Goal: Task Accomplishment & Management: Manage account settings

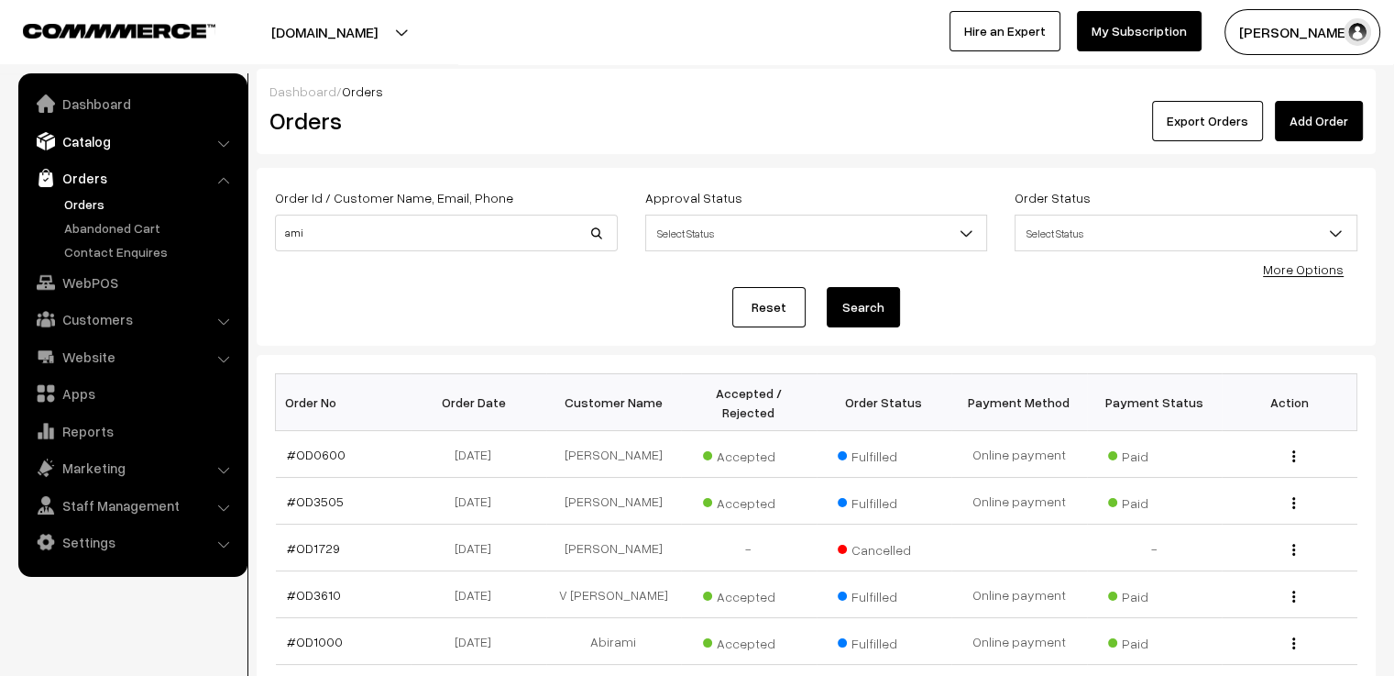
click at [171, 139] on link "Catalog" at bounding box center [132, 141] width 218 height 33
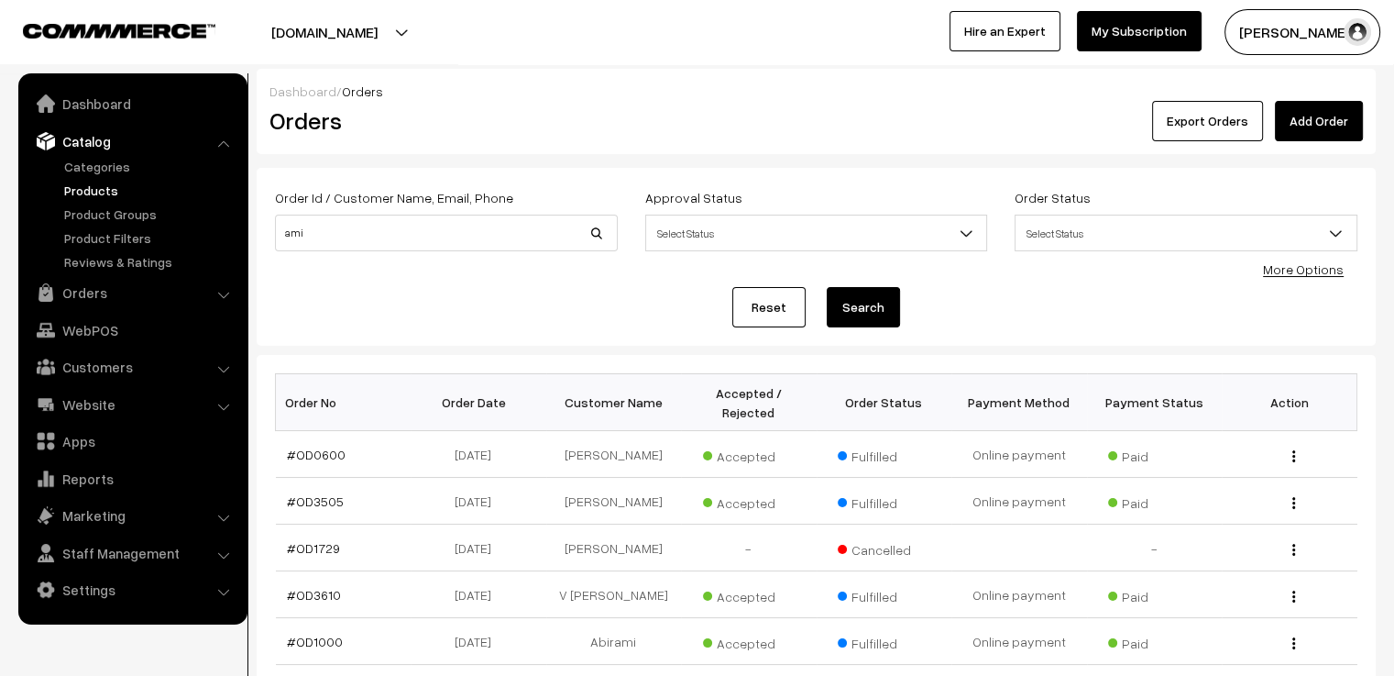
click at [88, 195] on link "Products" at bounding box center [151, 190] width 182 height 19
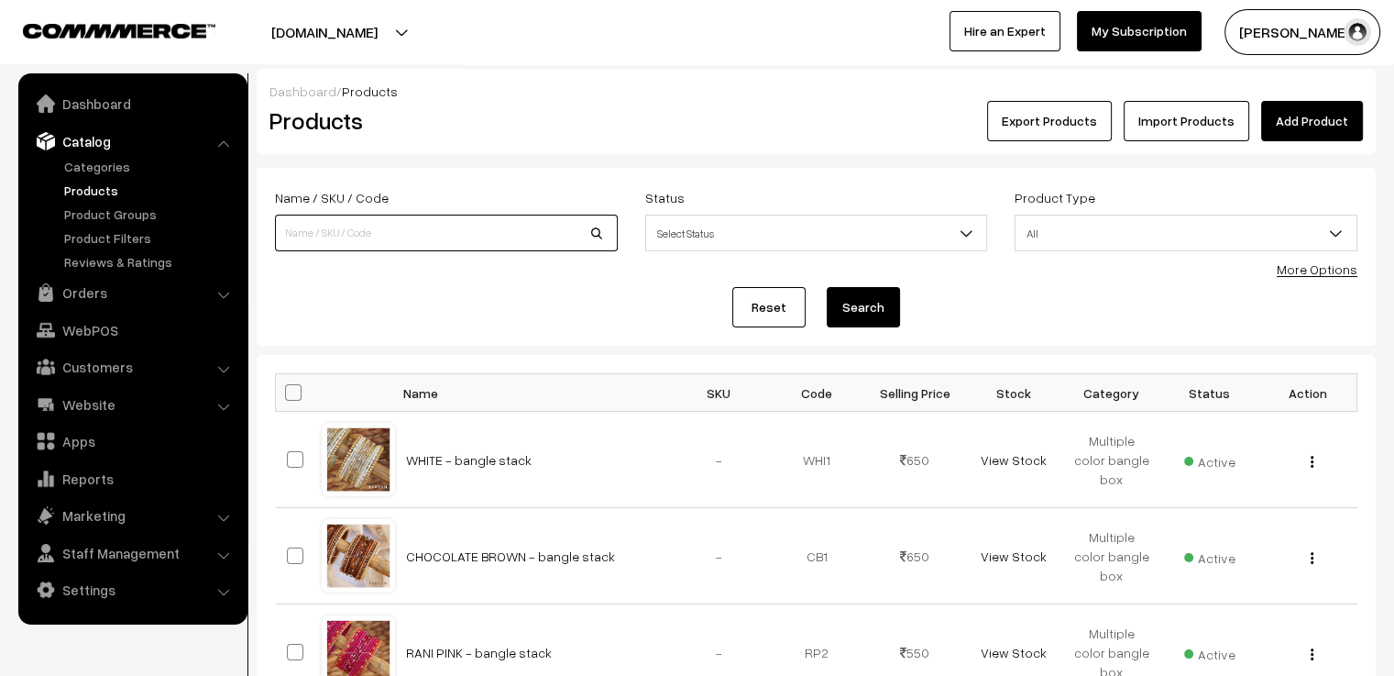
click at [356, 240] on input at bounding box center [446, 233] width 343 height 37
type input "ami"
click at [827, 287] on button "Search" at bounding box center [863, 307] width 73 height 40
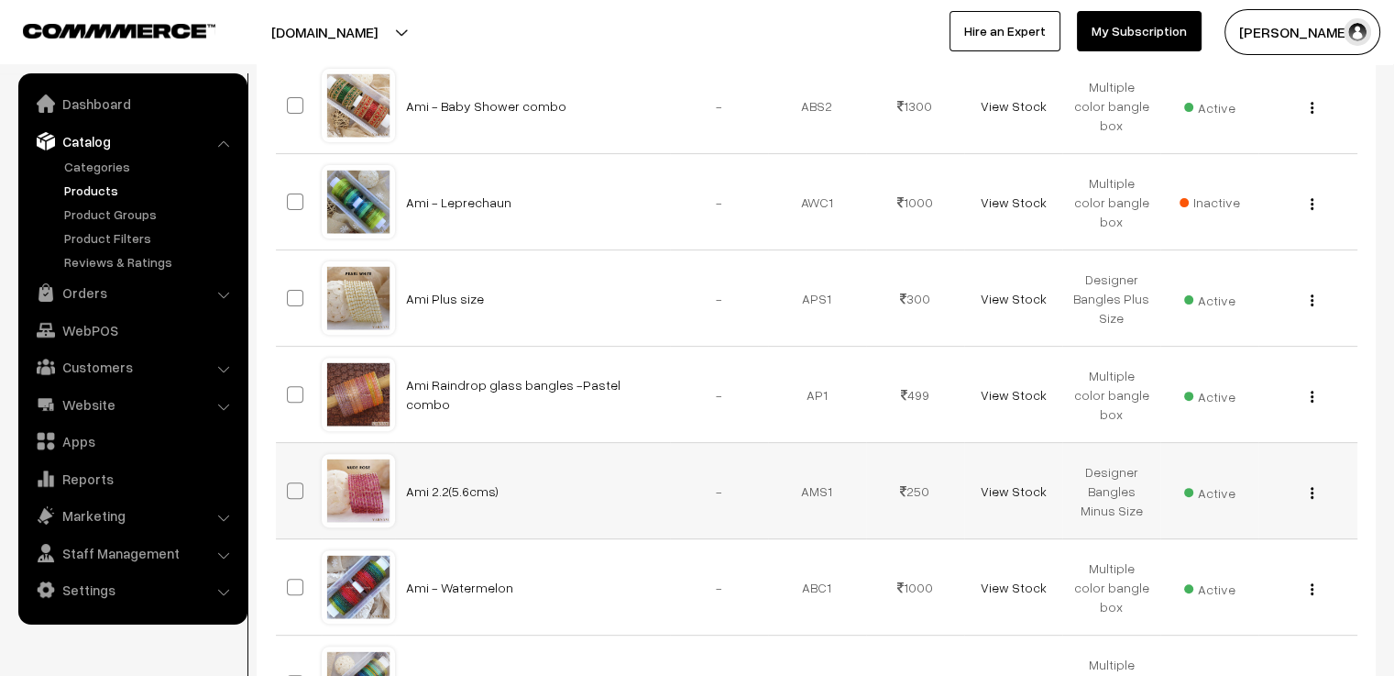
scroll to position [825, 0]
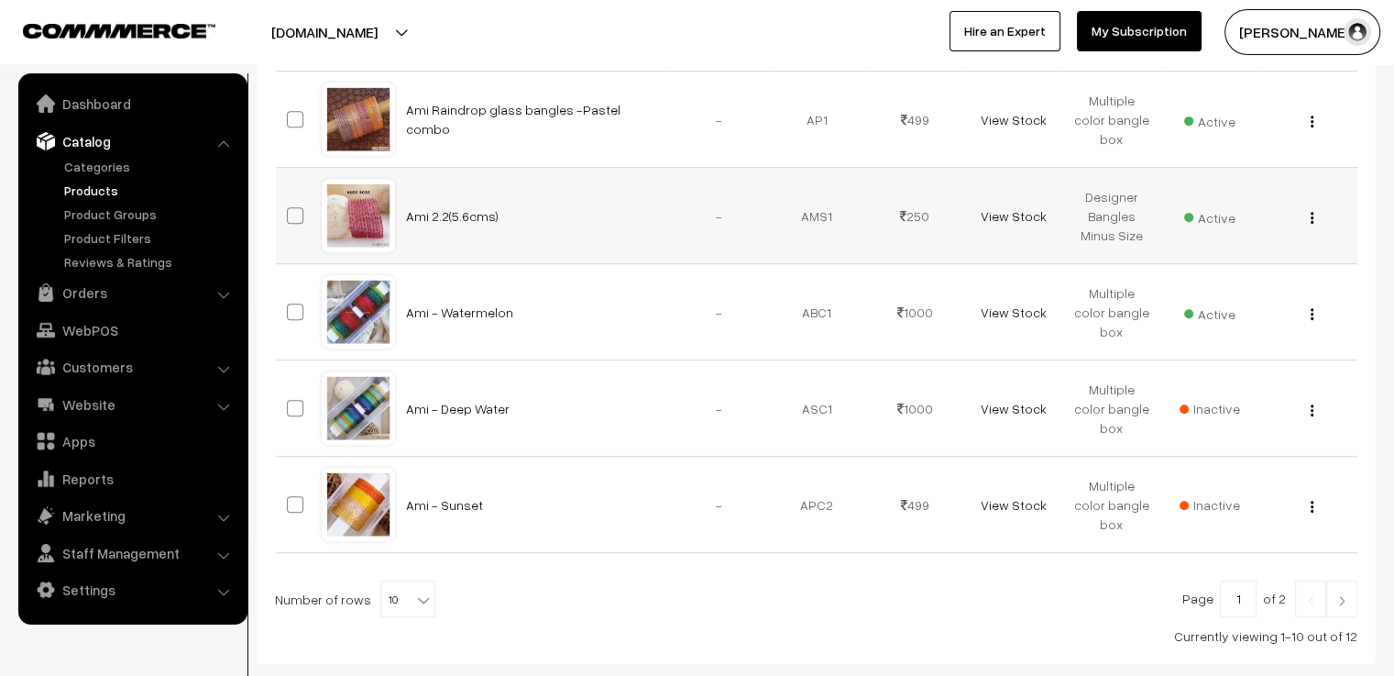
click at [358, 227] on div at bounding box center [359, 216] width 70 height 70
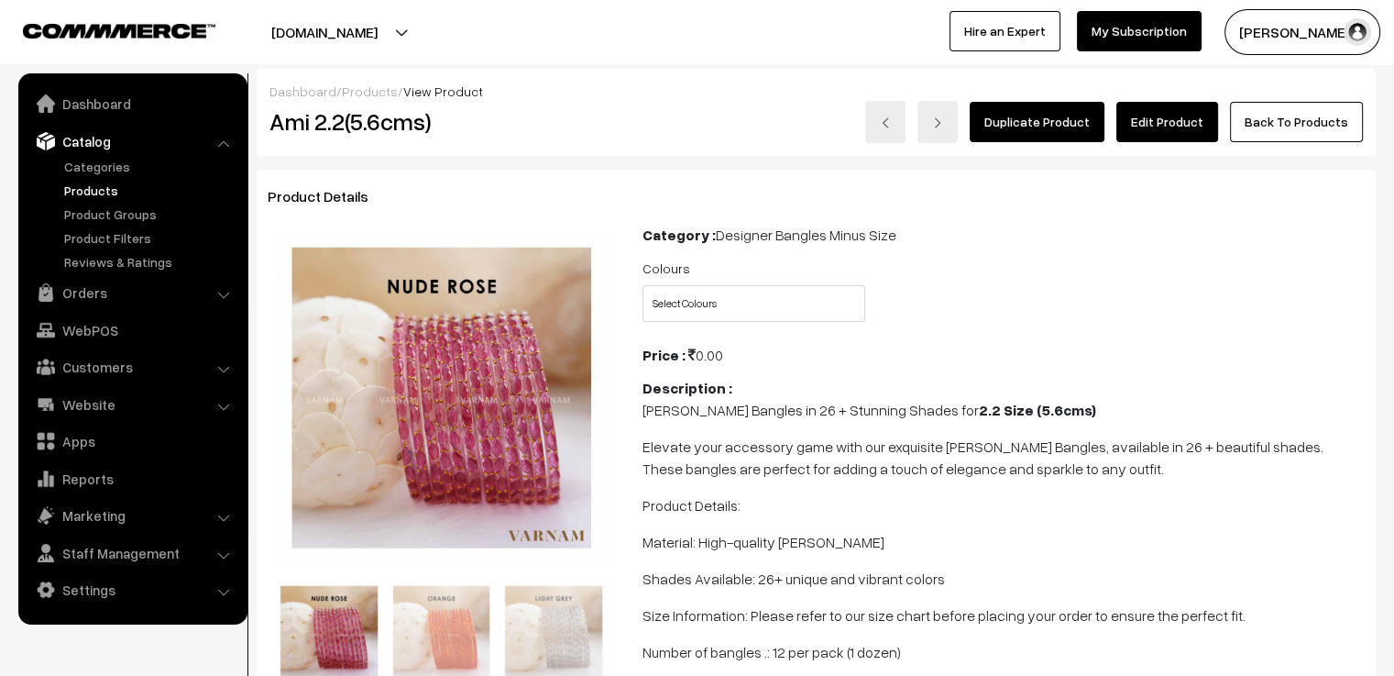
click at [1188, 122] on link "Edit Product" at bounding box center [1168, 122] width 102 height 40
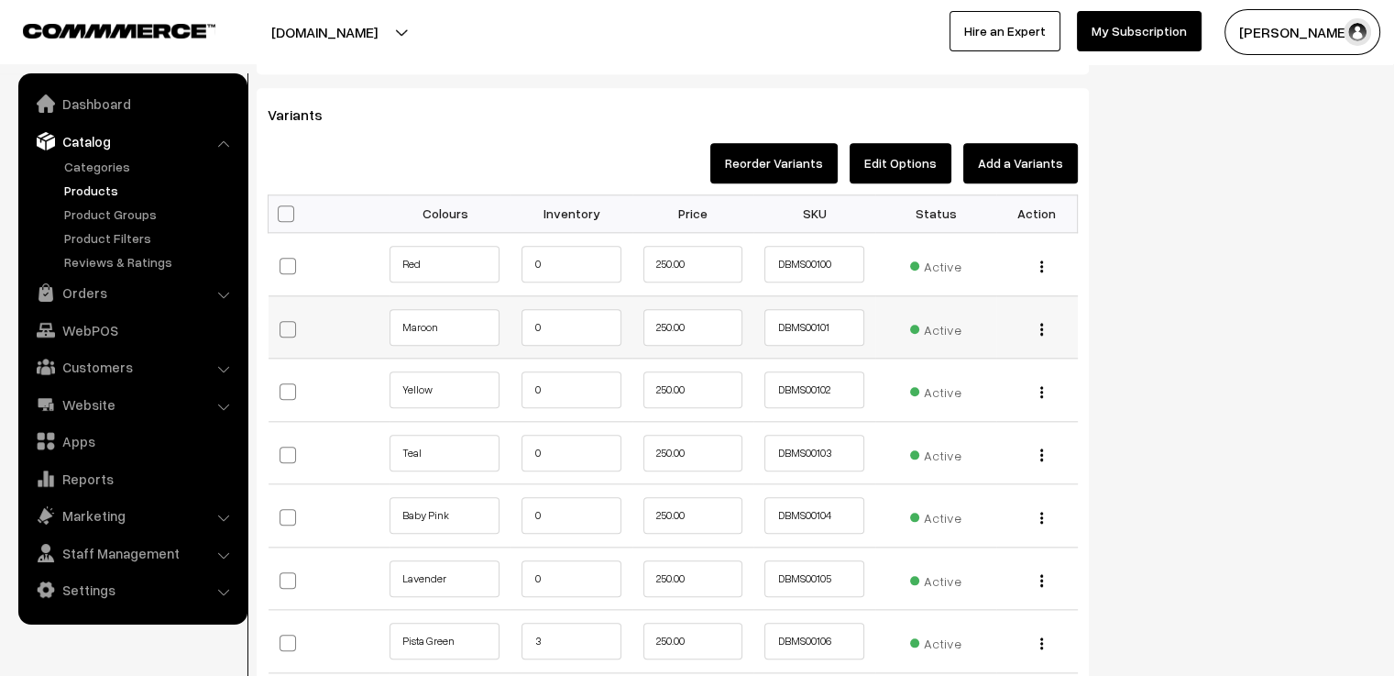
scroll to position [2017, 0]
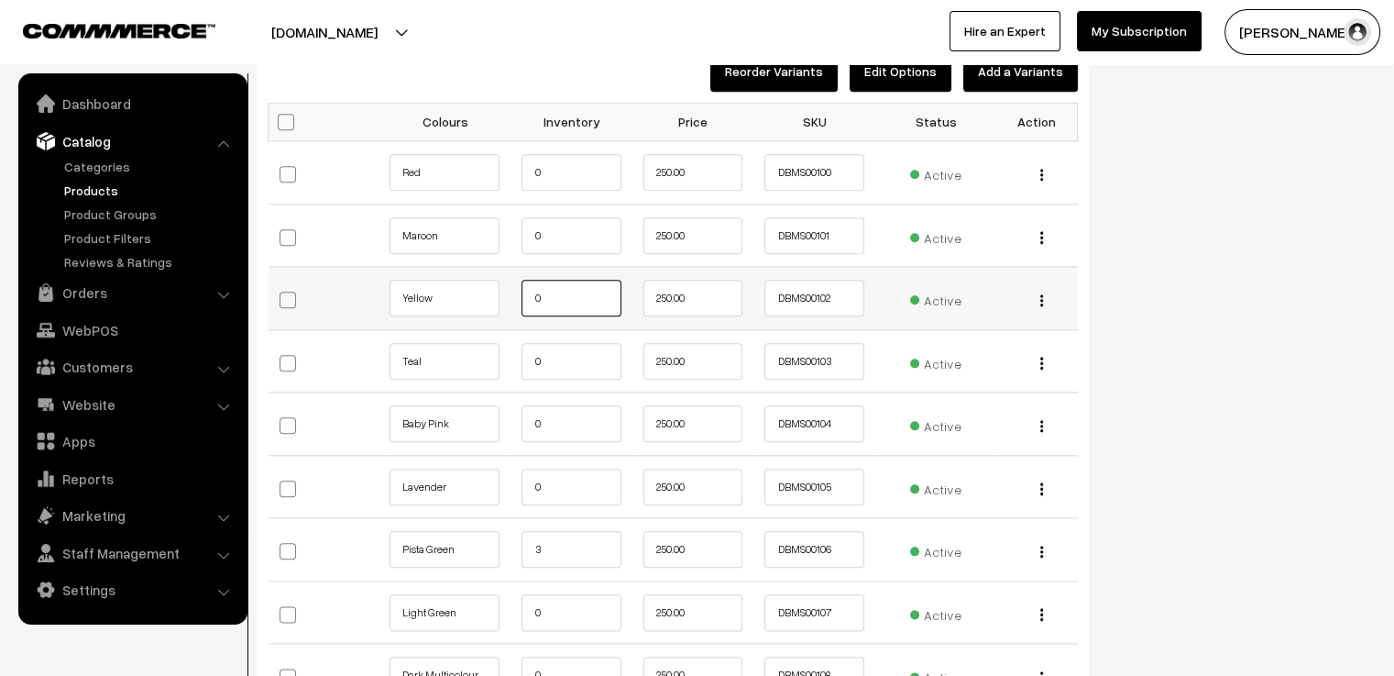
click at [568, 296] on input "0" at bounding box center [571, 298] width 99 height 37
type input "10"
click at [555, 361] on input "0" at bounding box center [571, 361] width 99 height 37
click at [553, 414] on input "0" at bounding box center [571, 423] width 99 height 37
click at [557, 481] on input "0" at bounding box center [571, 486] width 99 height 37
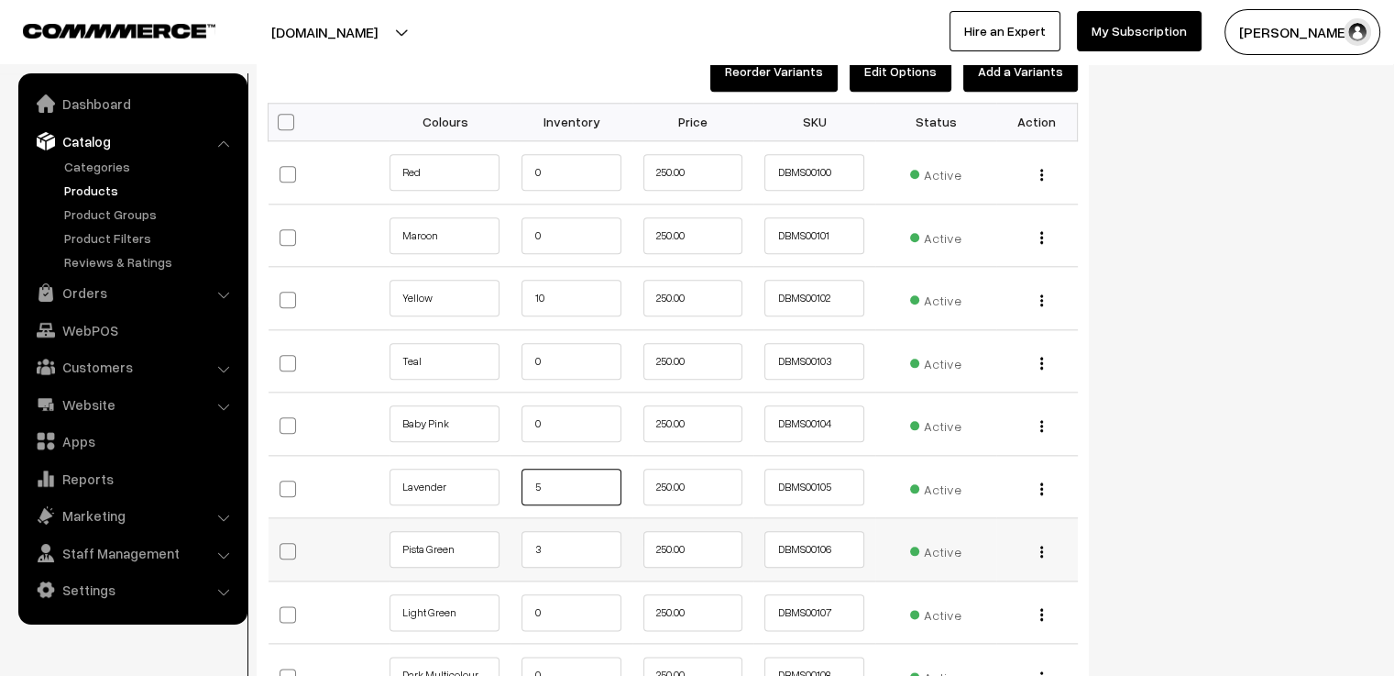
type input "5"
click at [564, 546] on input "3" at bounding box center [571, 549] width 99 height 37
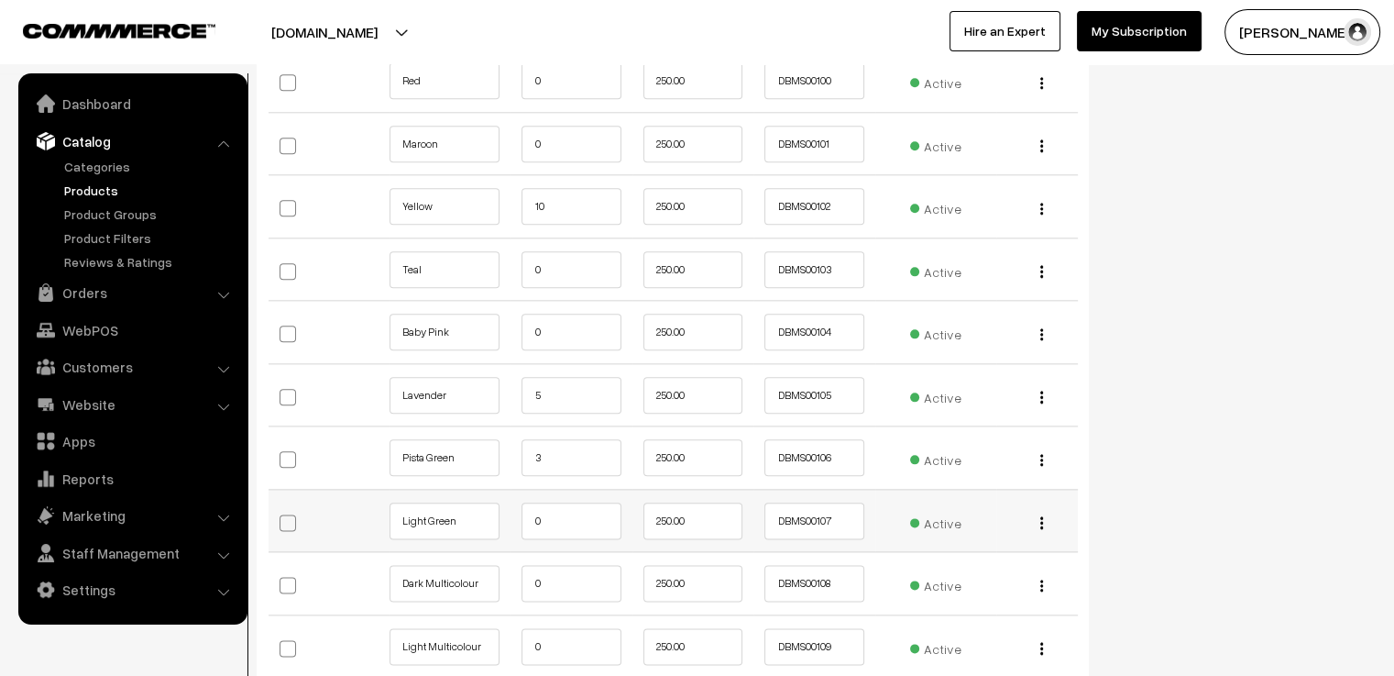
click at [583, 541] on td "0" at bounding box center [571, 520] width 121 height 63
click at [580, 528] on input "0" at bounding box center [571, 520] width 99 height 37
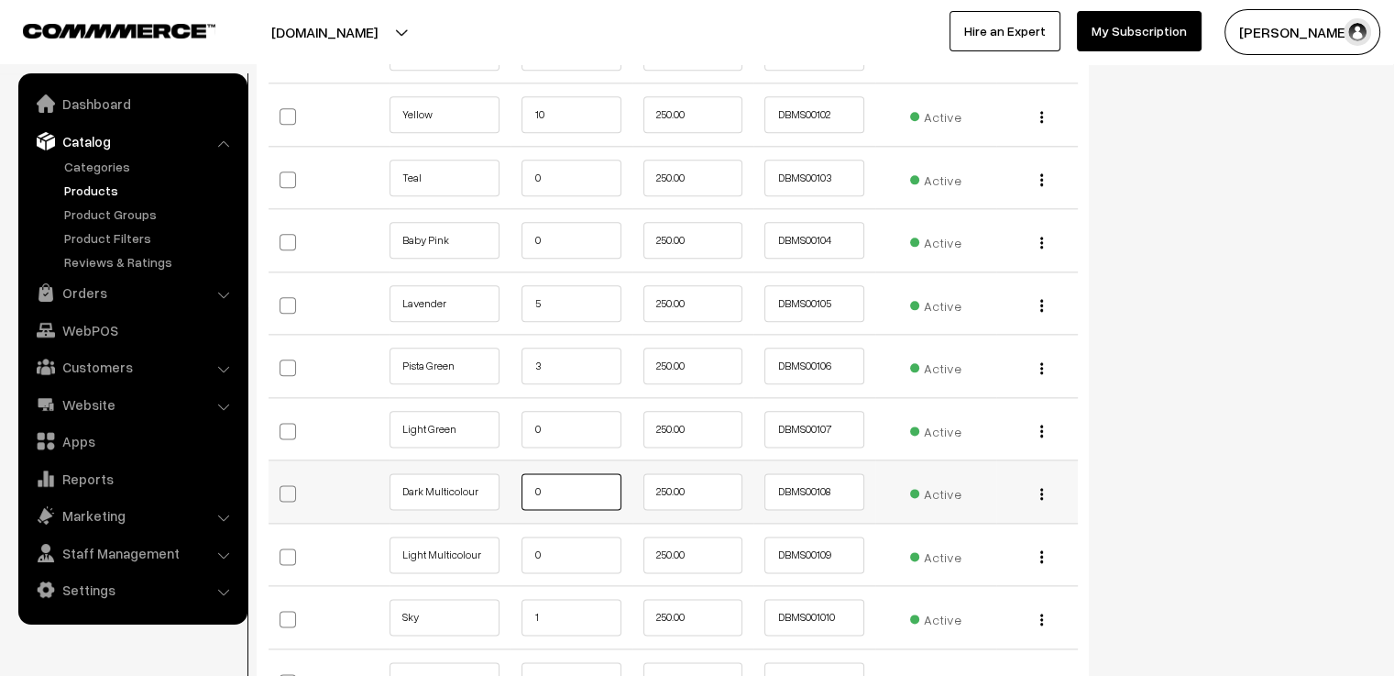
click at [568, 482] on input "0" at bounding box center [571, 491] width 99 height 37
type input "5"
click at [569, 538] on input "0" at bounding box center [571, 554] width 99 height 37
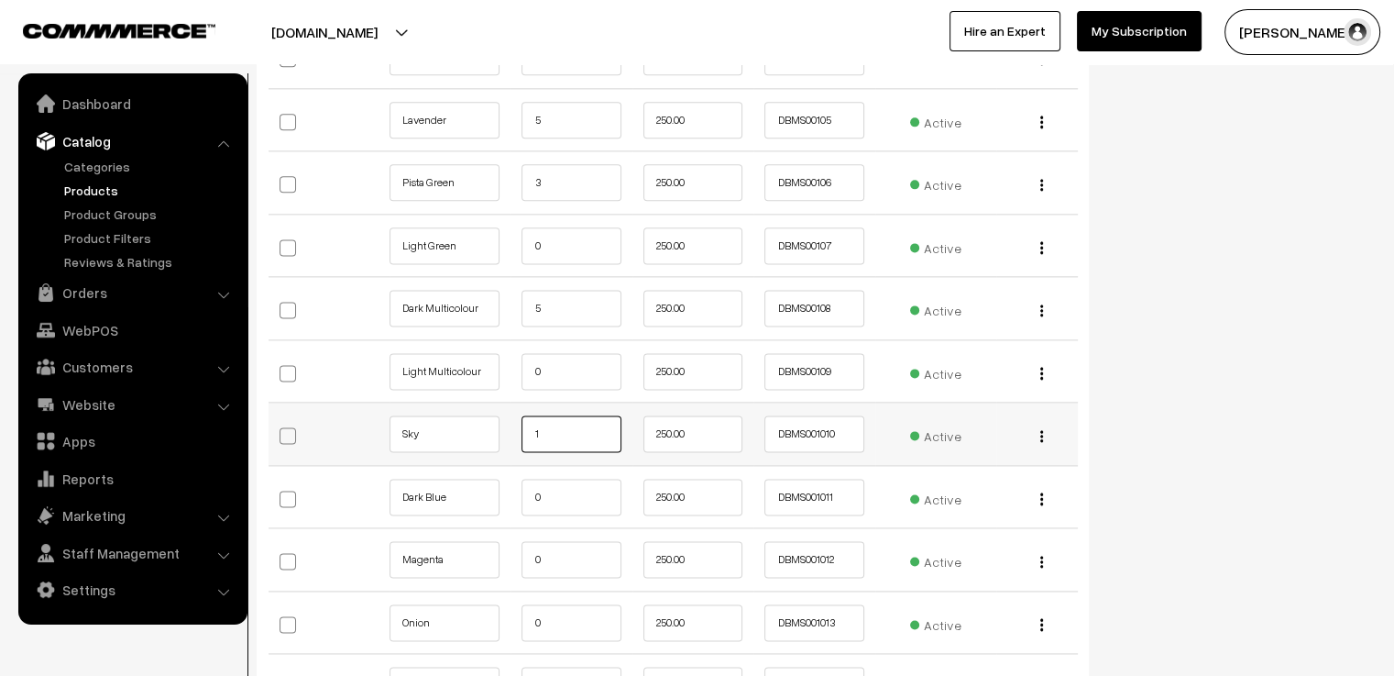
click at [537, 426] on input "1" at bounding box center [571, 433] width 99 height 37
click at [548, 432] on input "1" at bounding box center [571, 433] width 99 height 37
type input "1"
click at [538, 489] on input "0" at bounding box center [571, 497] width 99 height 37
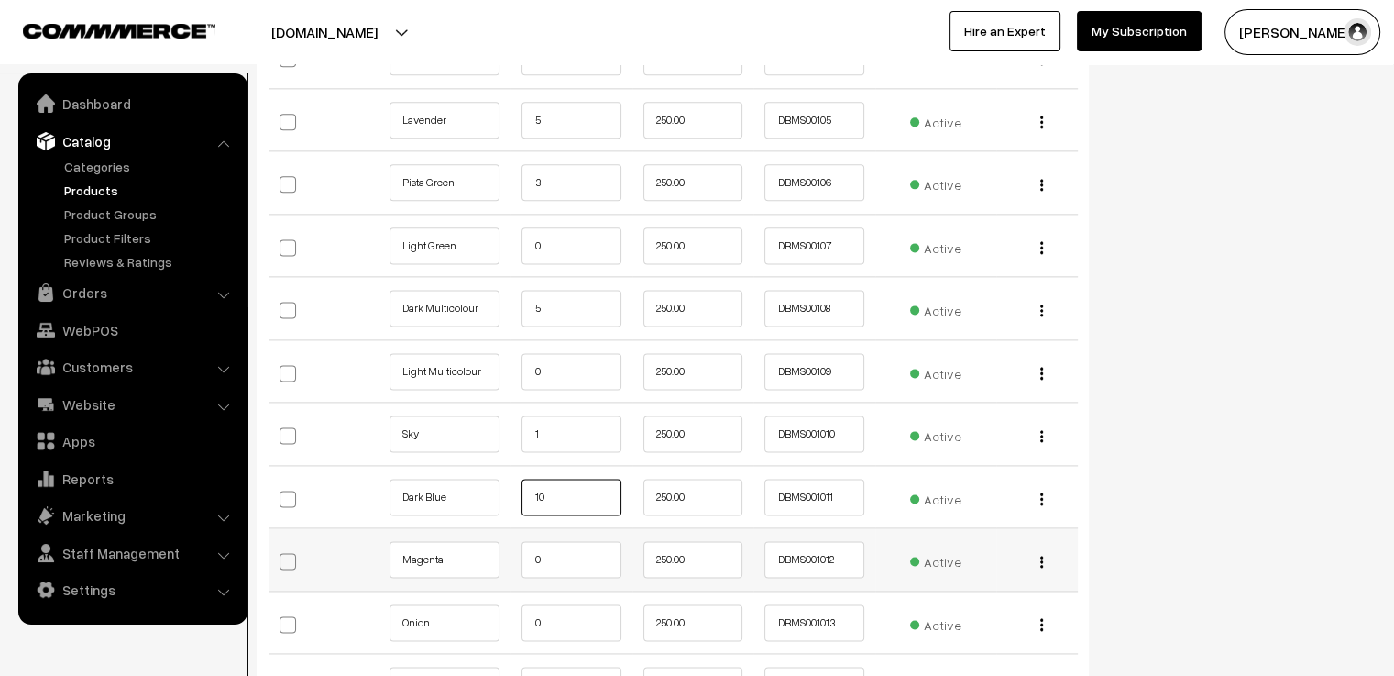
type input "10"
click at [577, 568] on input "0" at bounding box center [571, 559] width 99 height 37
click at [575, 604] on input "0" at bounding box center [571, 622] width 99 height 37
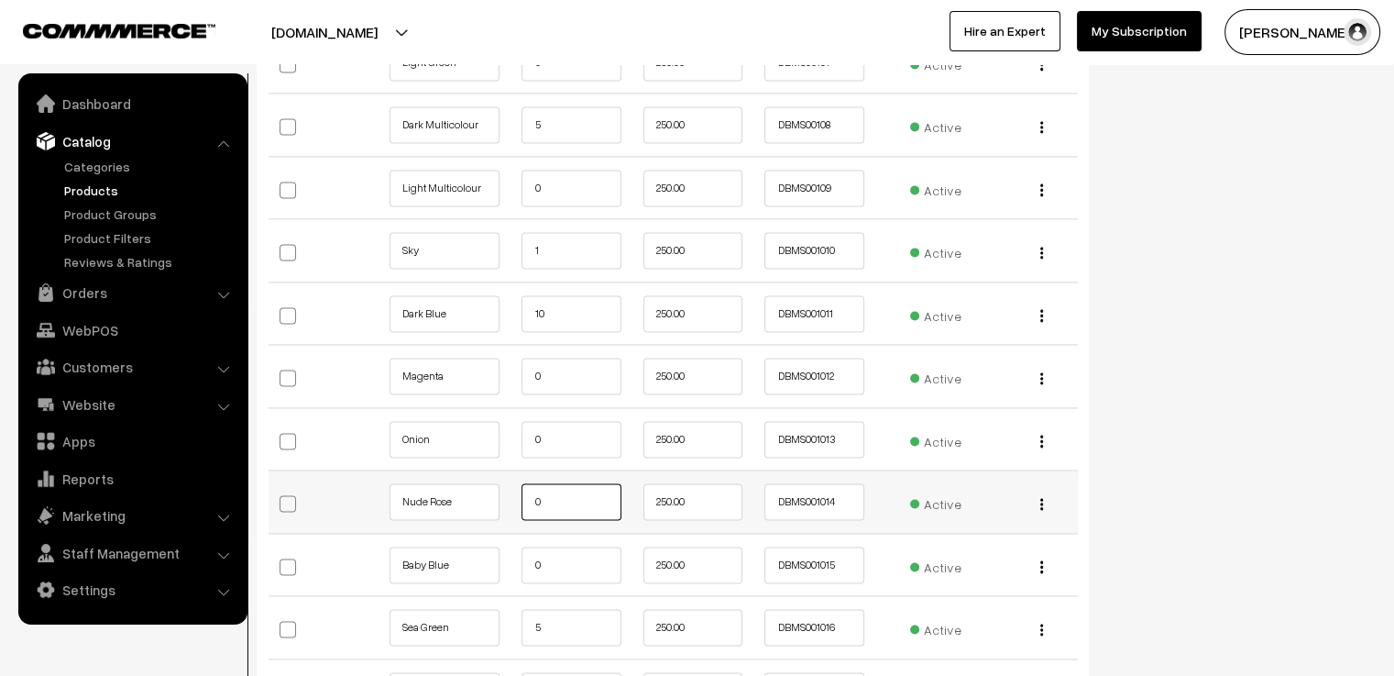
click at [550, 508] on input "0" at bounding box center [571, 501] width 99 height 37
click at [550, 552] on input "0" at bounding box center [571, 564] width 99 height 37
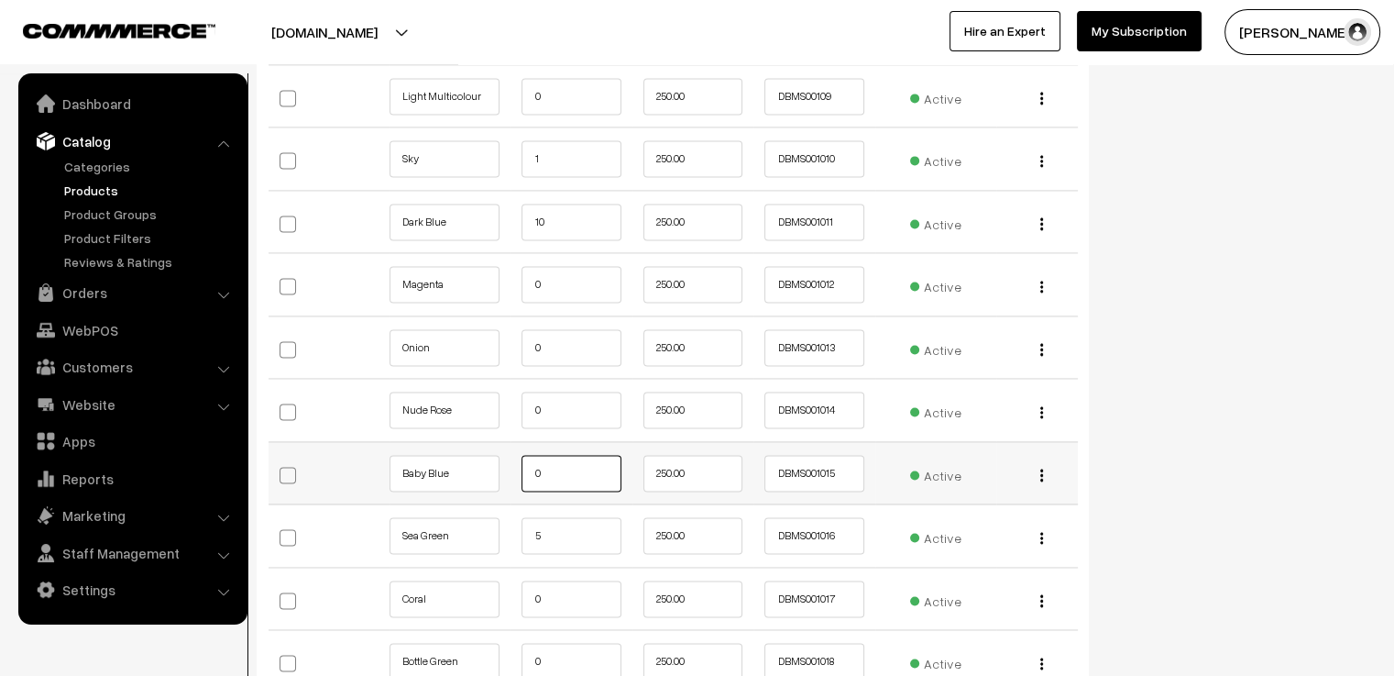
scroll to position [2750, 0]
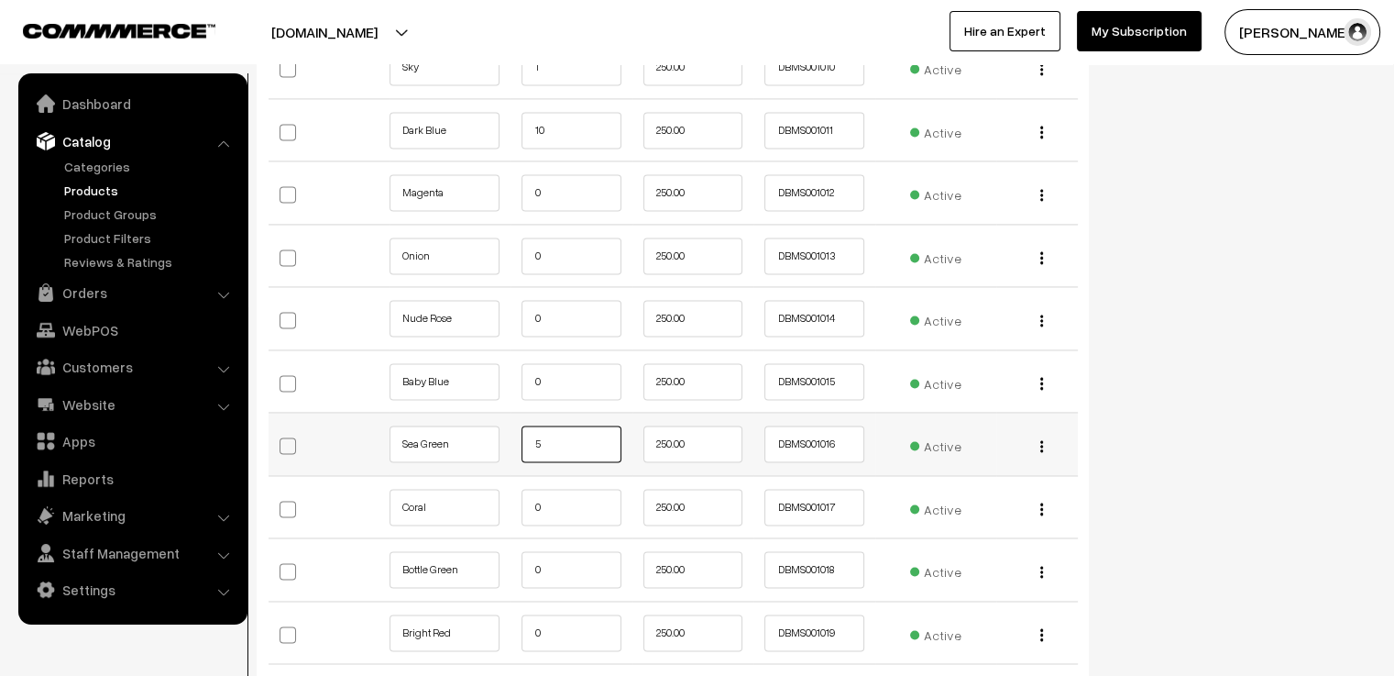
click at [579, 437] on input "5" at bounding box center [571, 443] width 99 height 37
click at [576, 502] on input "0" at bounding box center [571, 507] width 99 height 37
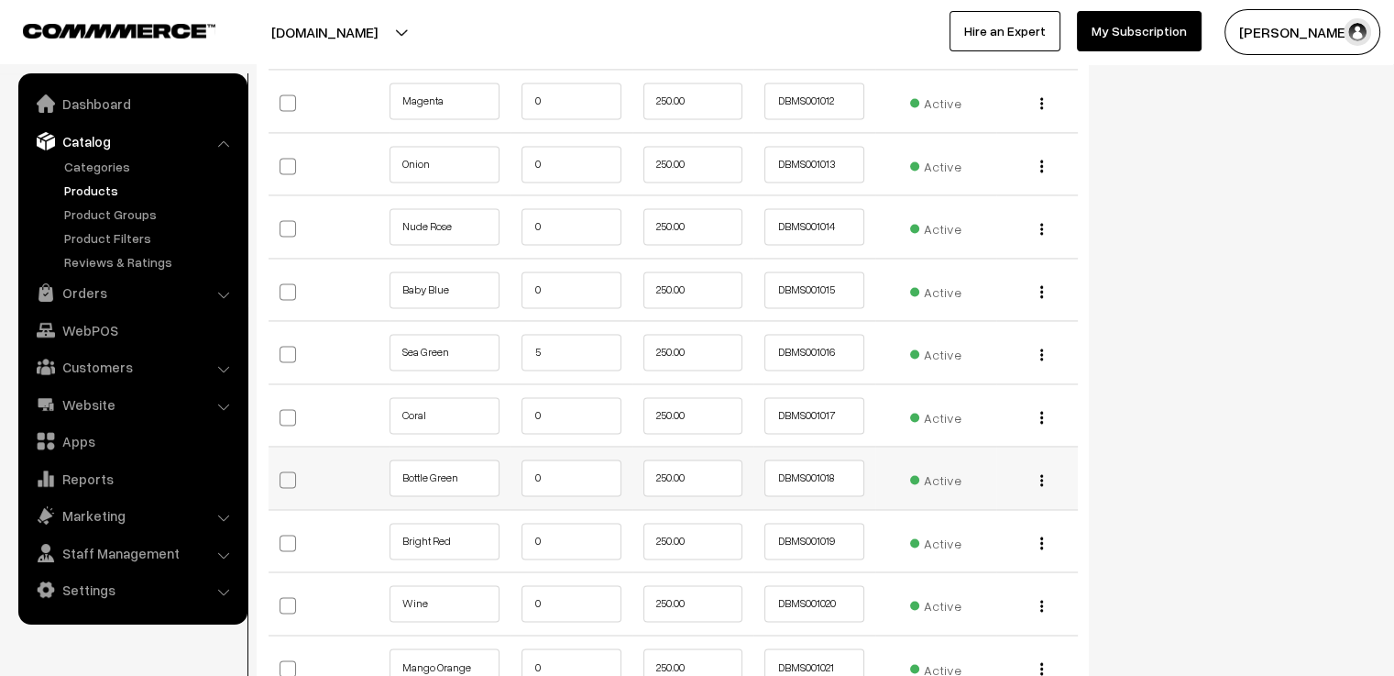
click at [578, 496] on td "0" at bounding box center [571, 477] width 121 height 63
click at [580, 488] on input "0" at bounding box center [571, 477] width 99 height 37
type input "7"
click at [547, 533] on input "0" at bounding box center [571, 541] width 99 height 37
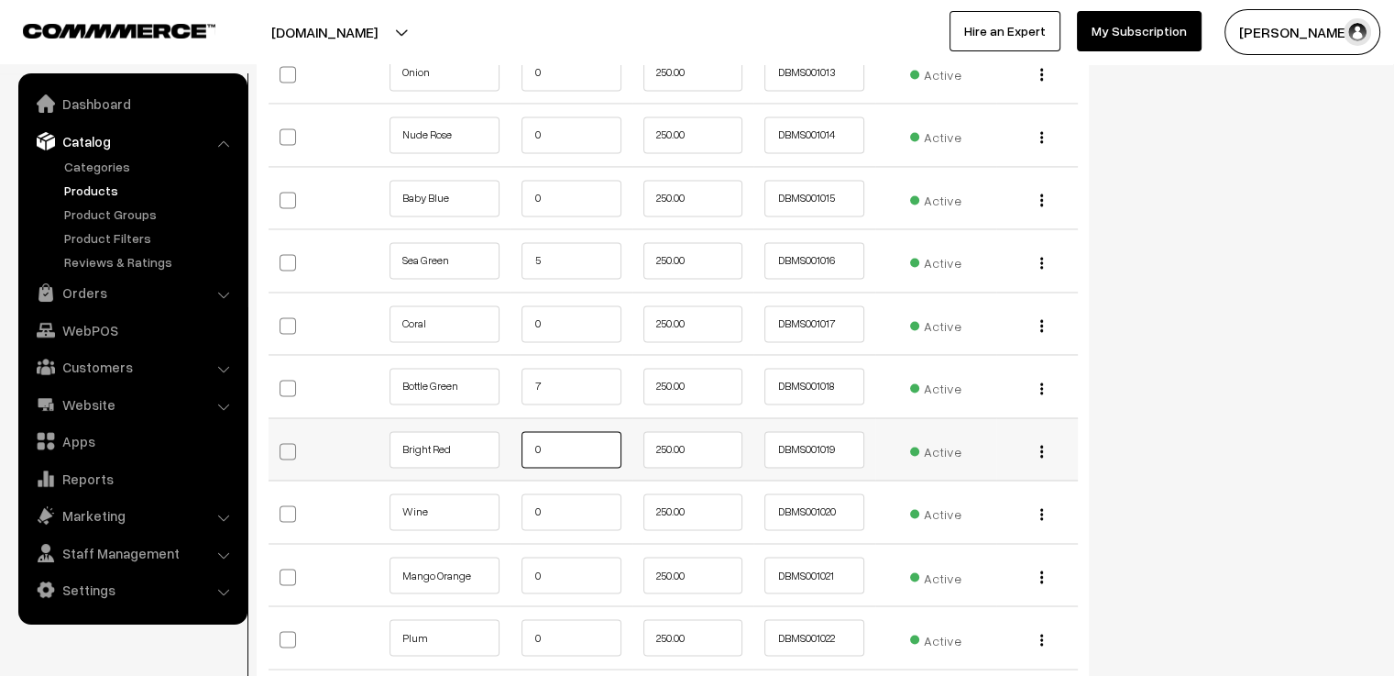
scroll to position [3025, 0]
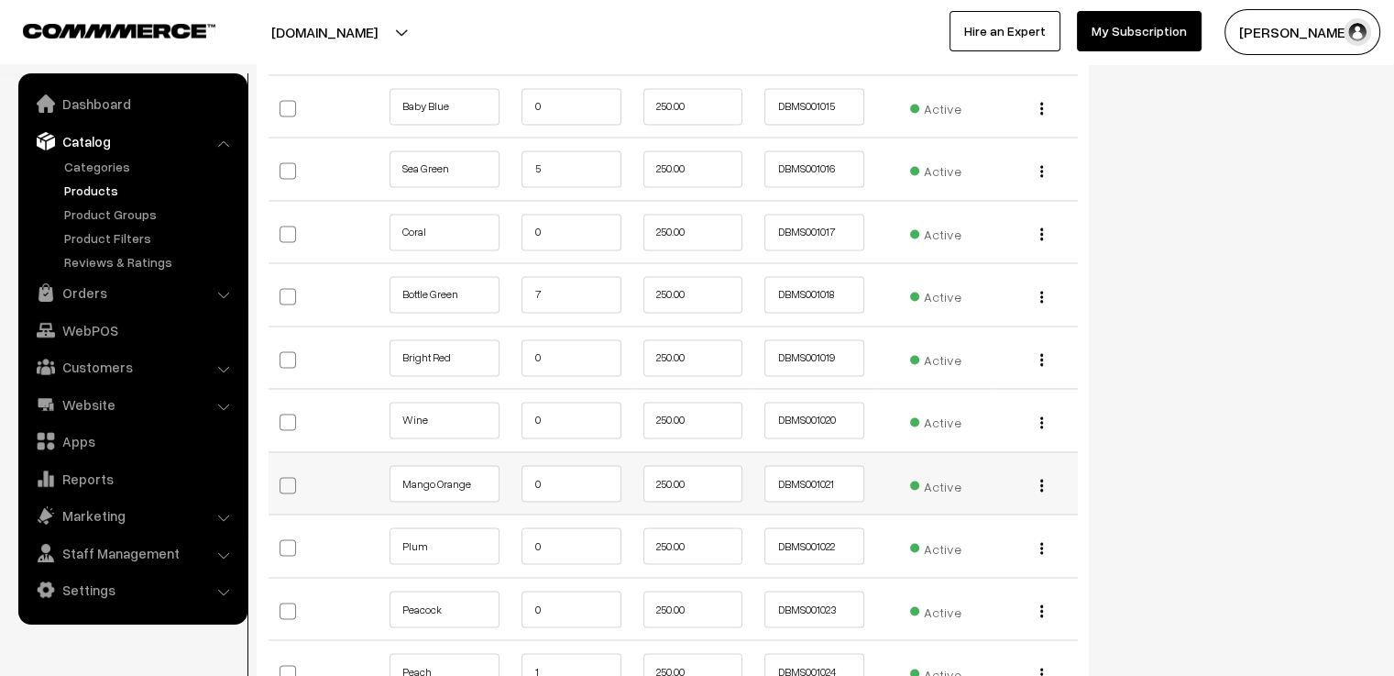
click at [583, 498] on td "0" at bounding box center [571, 482] width 121 height 63
click at [585, 487] on input "0" at bounding box center [571, 483] width 99 height 37
click at [546, 419] on input "0" at bounding box center [571, 420] width 99 height 37
click at [568, 475] on input "0" at bounding box center [571, 483] width 99 height 37
type input "8"
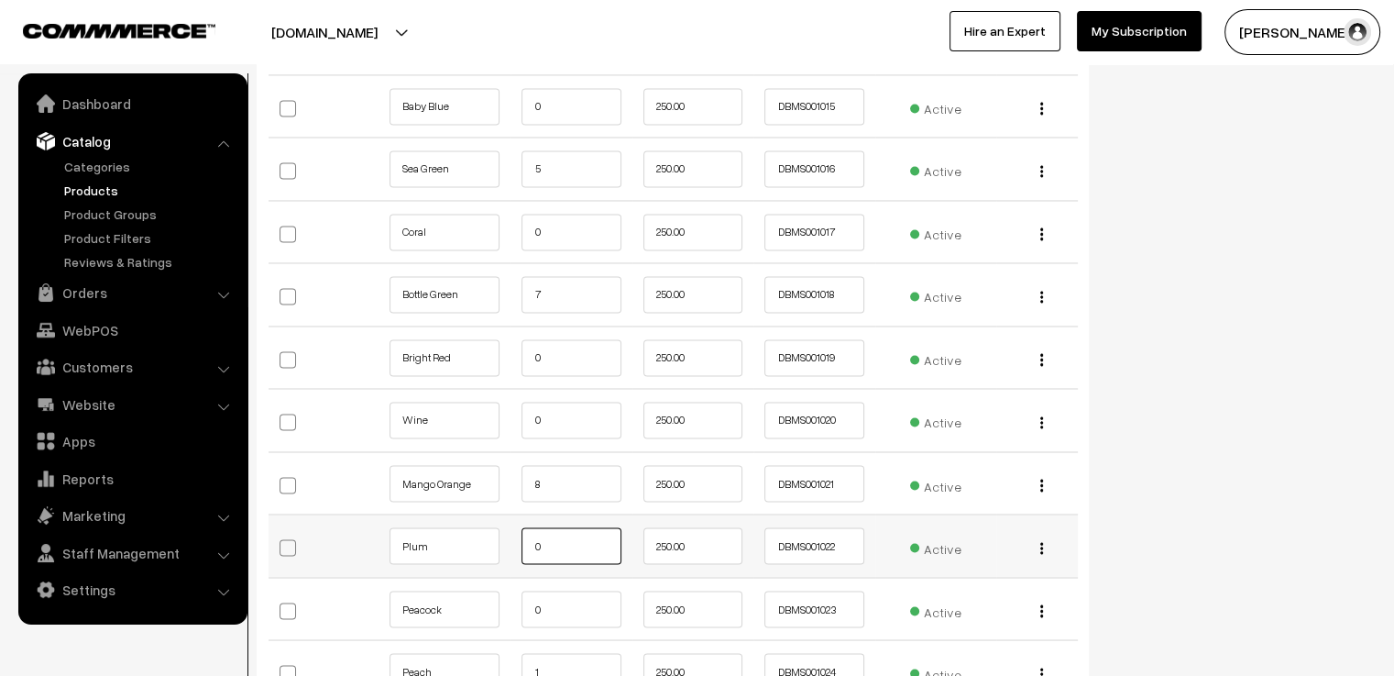
click at [561, 545] on input "0" at bounding box center [571, 545] width 99 height 37
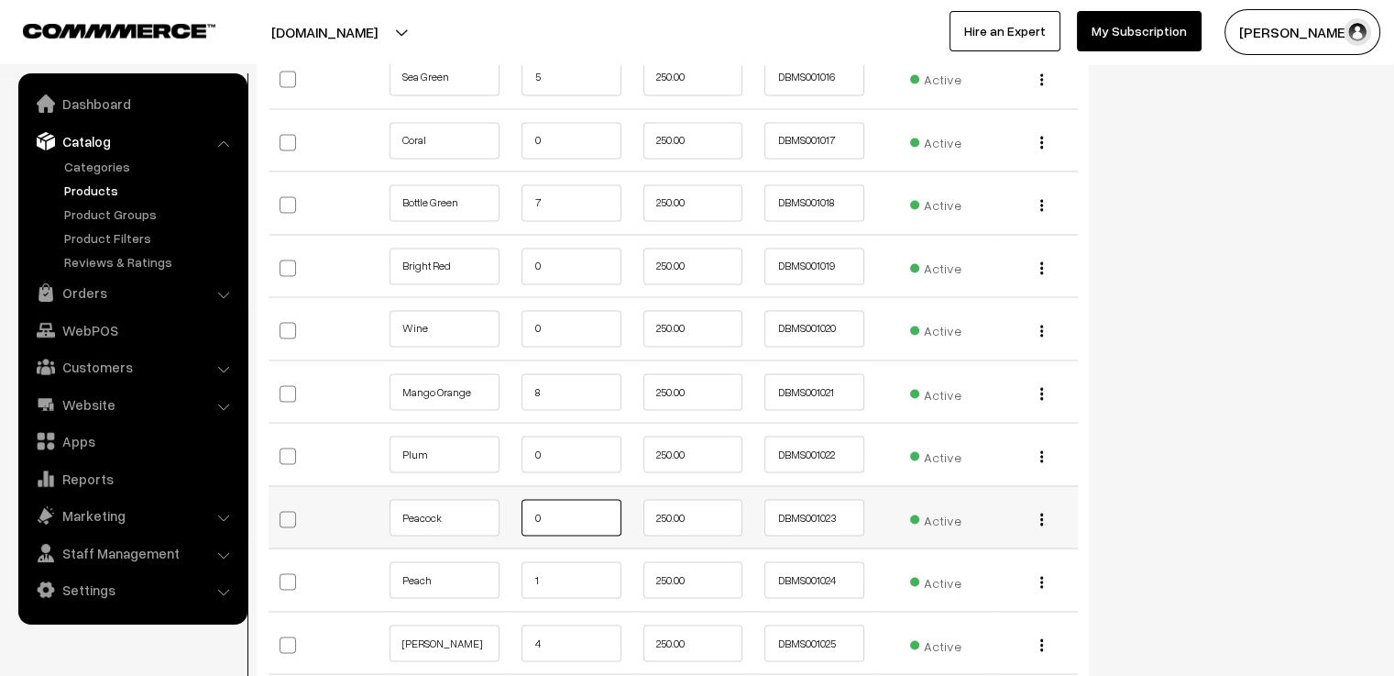
click at [572, 520] on input "0" at bounding box center [571, 517] width 99 height 37
type input "0"
type input "10"
click at [567, 574] on input "1" at bounding box center [571, 579] width 99 height 37
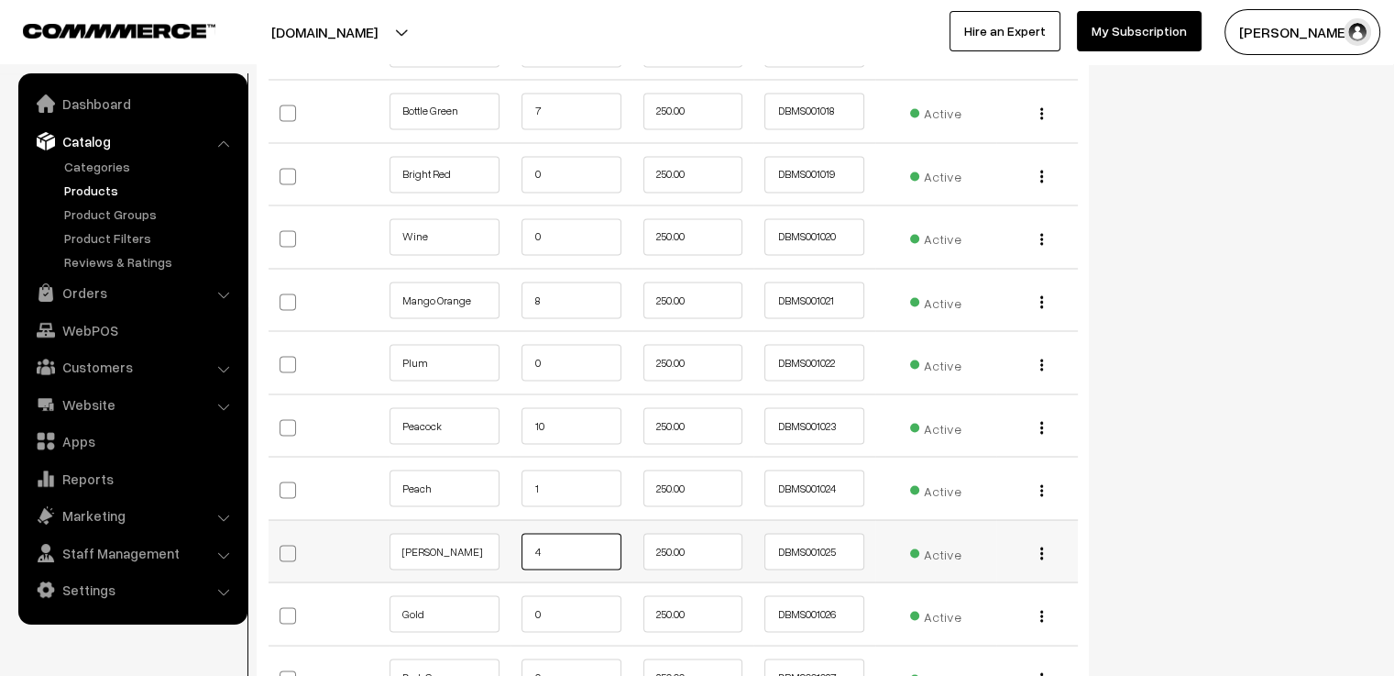
click at [578, 542] on input "4" at bounding box center [571, 551] width 99 height 37
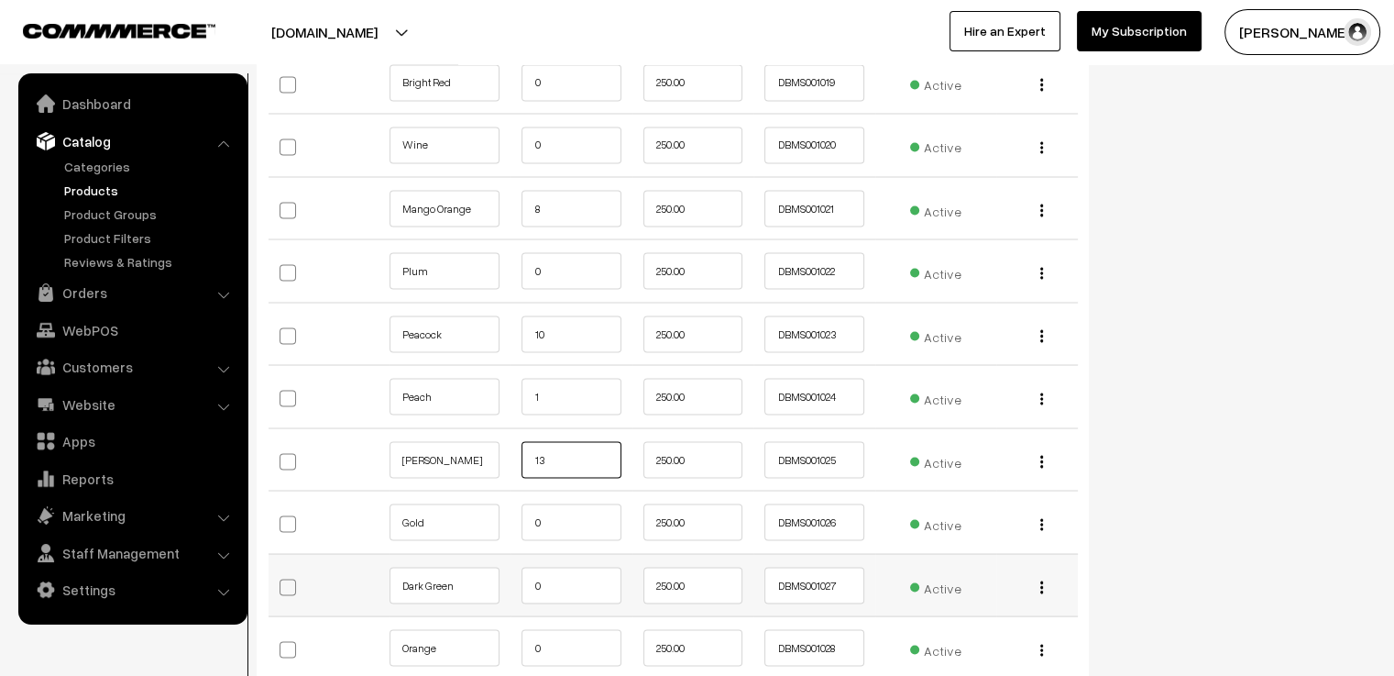
type input "13"
click at [579, 578] on input "0" at bounding box center [571, 585] width 99 height 37
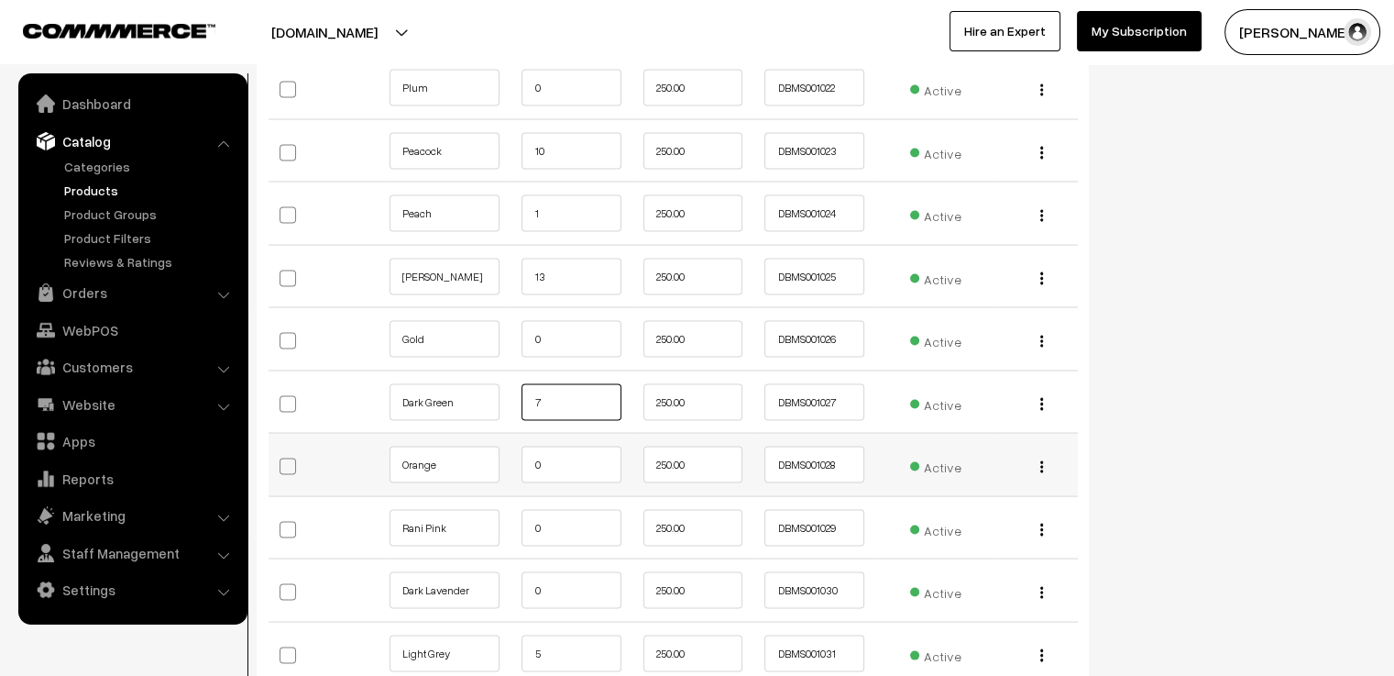
scroll to position [3575, 0]
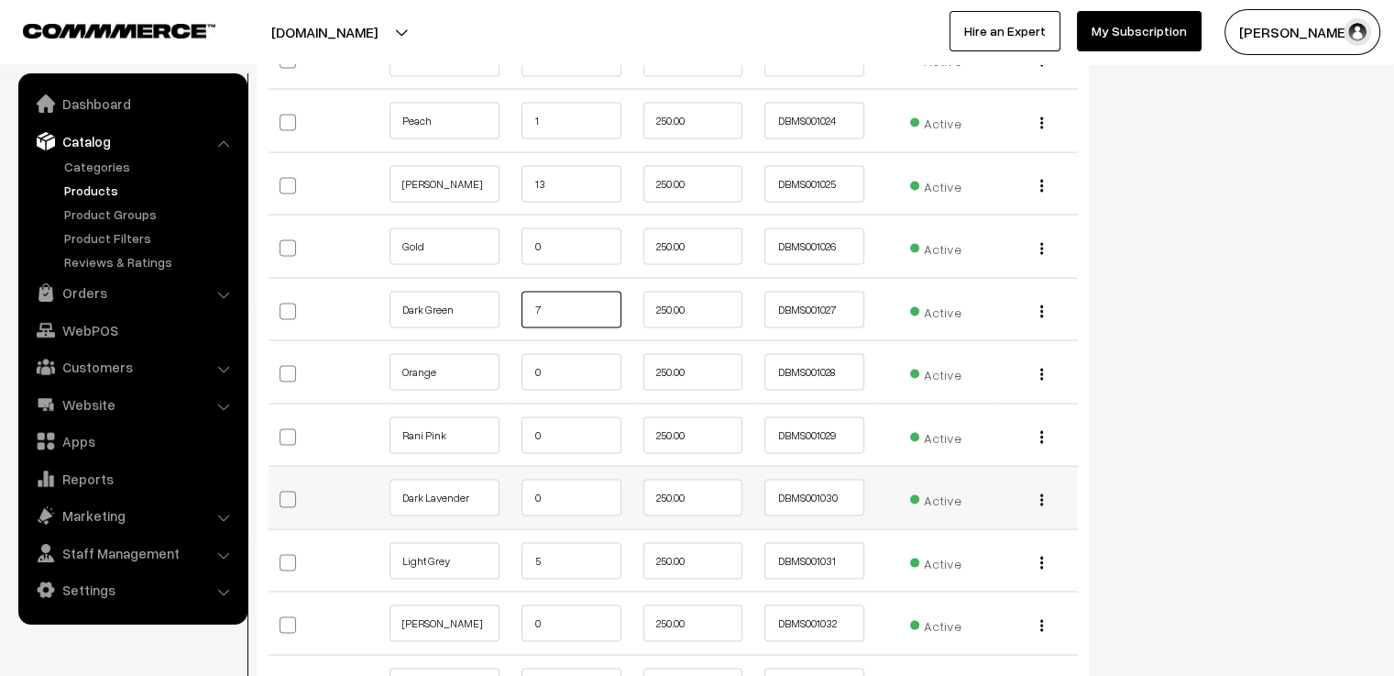
type input "7"
click at [587, 493] on input "0" at bounding box center [571, 497] width 99 height 37
type input "5"
click at [554, 552] on input "5" at bounding box center [571, 561] width 99 height 37
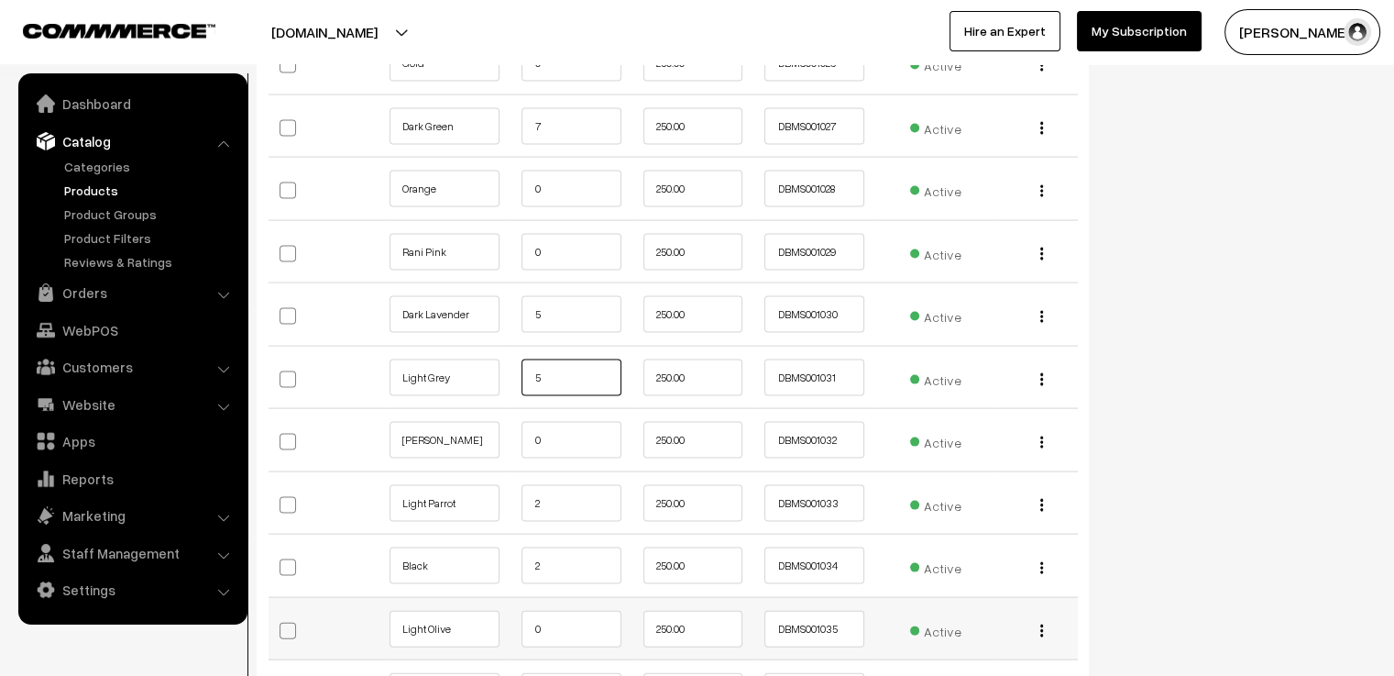
scroll to position [3850, 0]
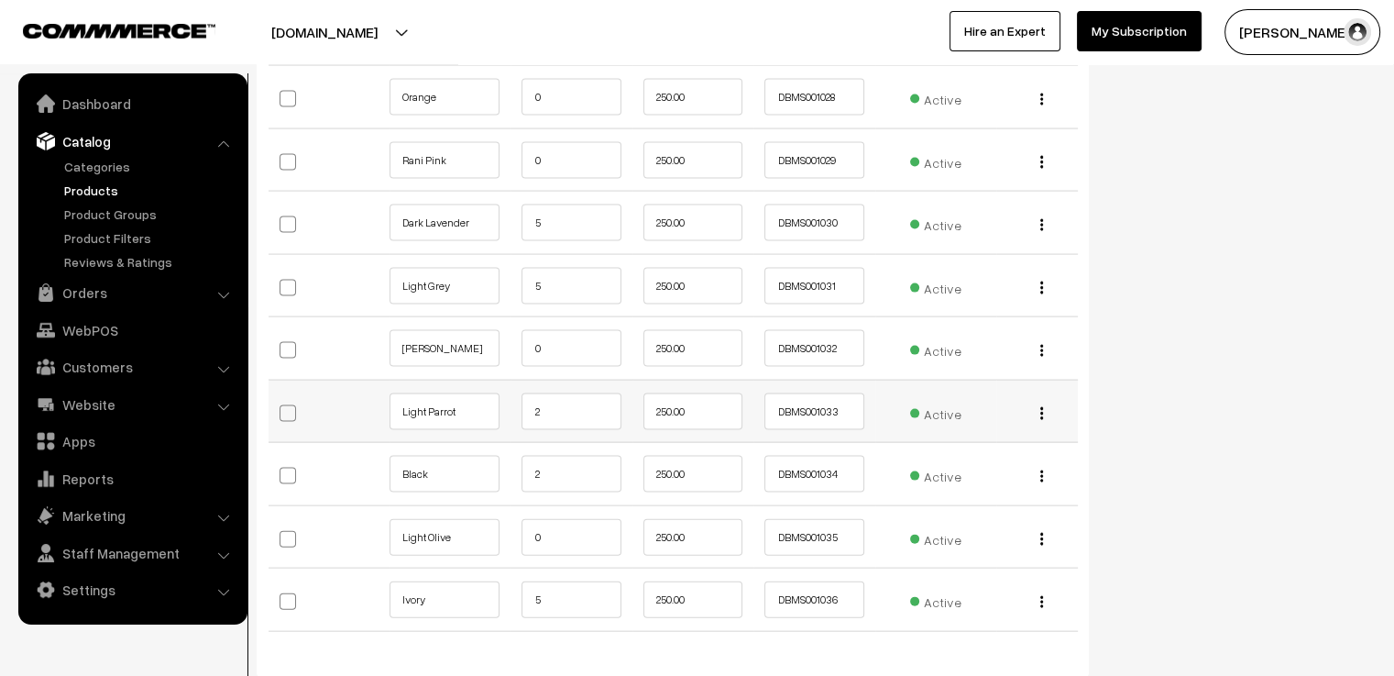
click at [578, 384] on td "2" at bounding box center [571, 411] width 121 height 63
click at [571, 404] on input "2" at bounding box center [571, 411] width 99 height 37
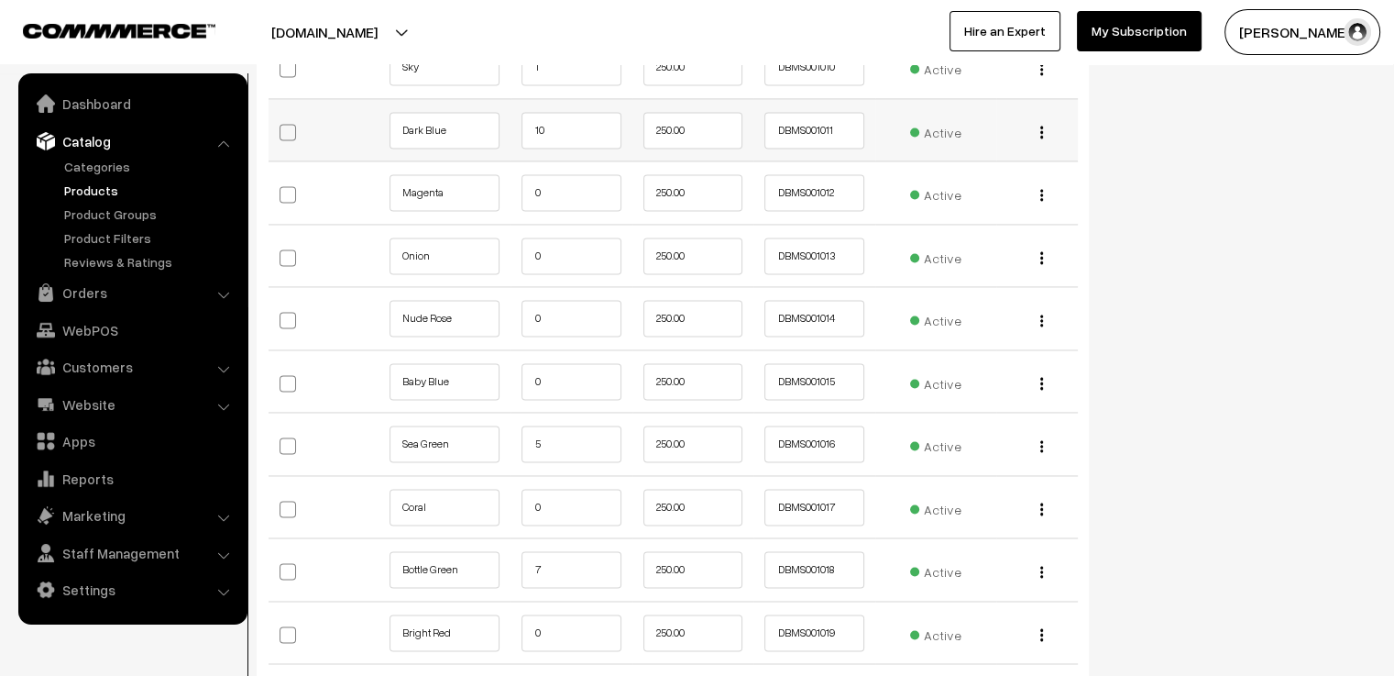
scroll to position [2842, 0]
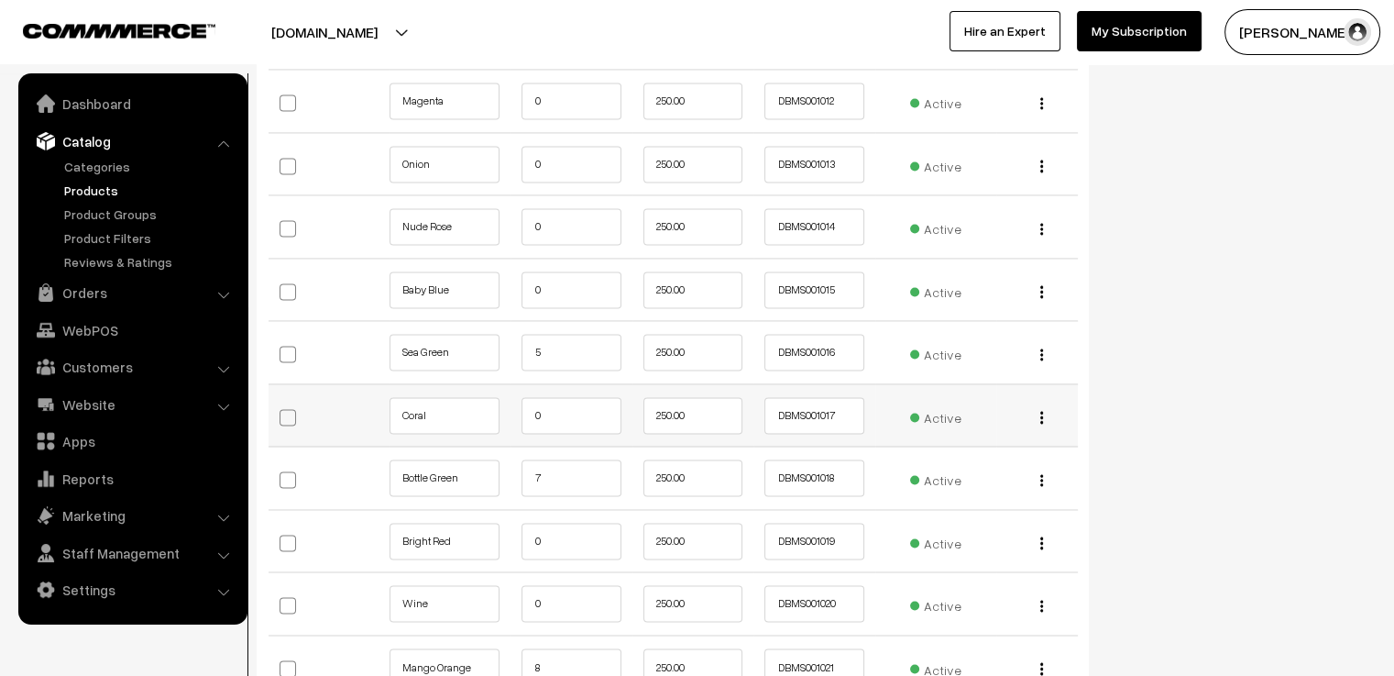
type input "6"
drag, startPoint x: 578, startPoint y: 437, endPoint x: 567, endPoint y: 478, distance: 41.8
click at [575, 443] on tbody "Red 0 250.00 DBMS00100 Active Edit Delete Maroon" at bounding box center [673, 478] width 809 height 2324
click at [567, 478] on input "7" at bounding box center [571, 477] width 99 height 37
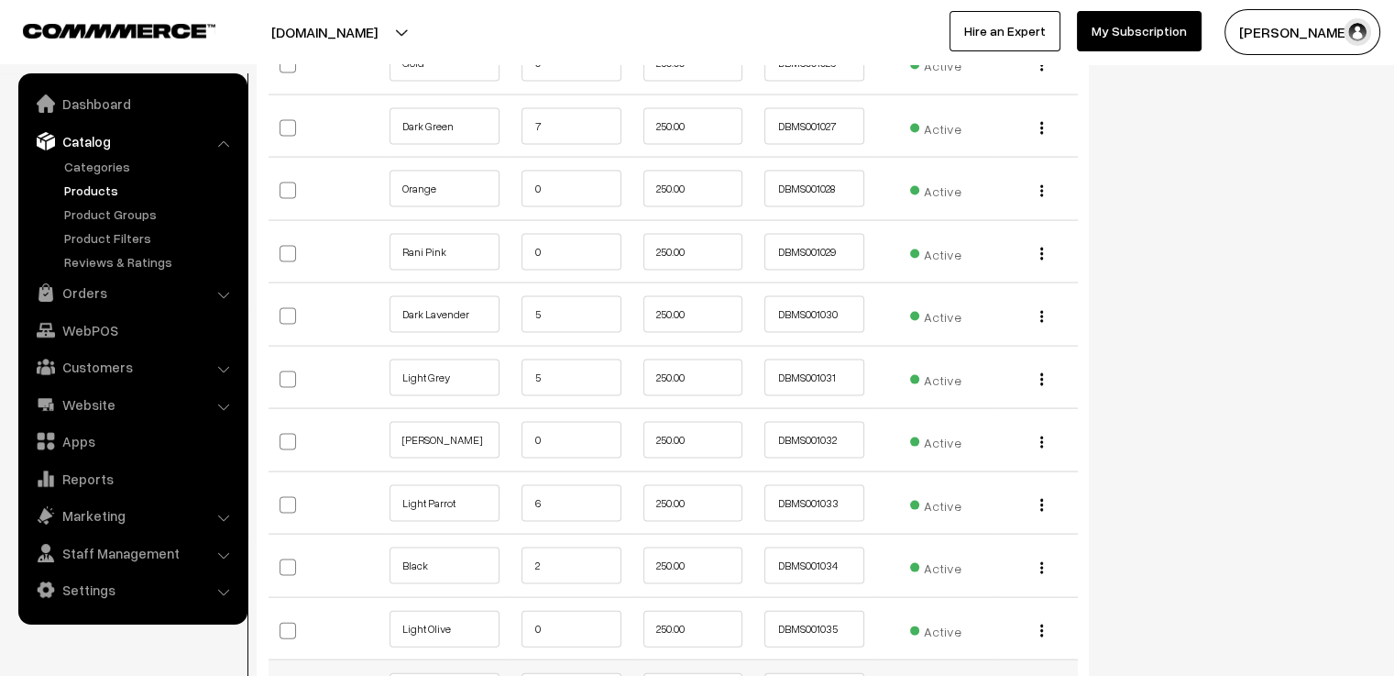
scroll to position [3667, 0]
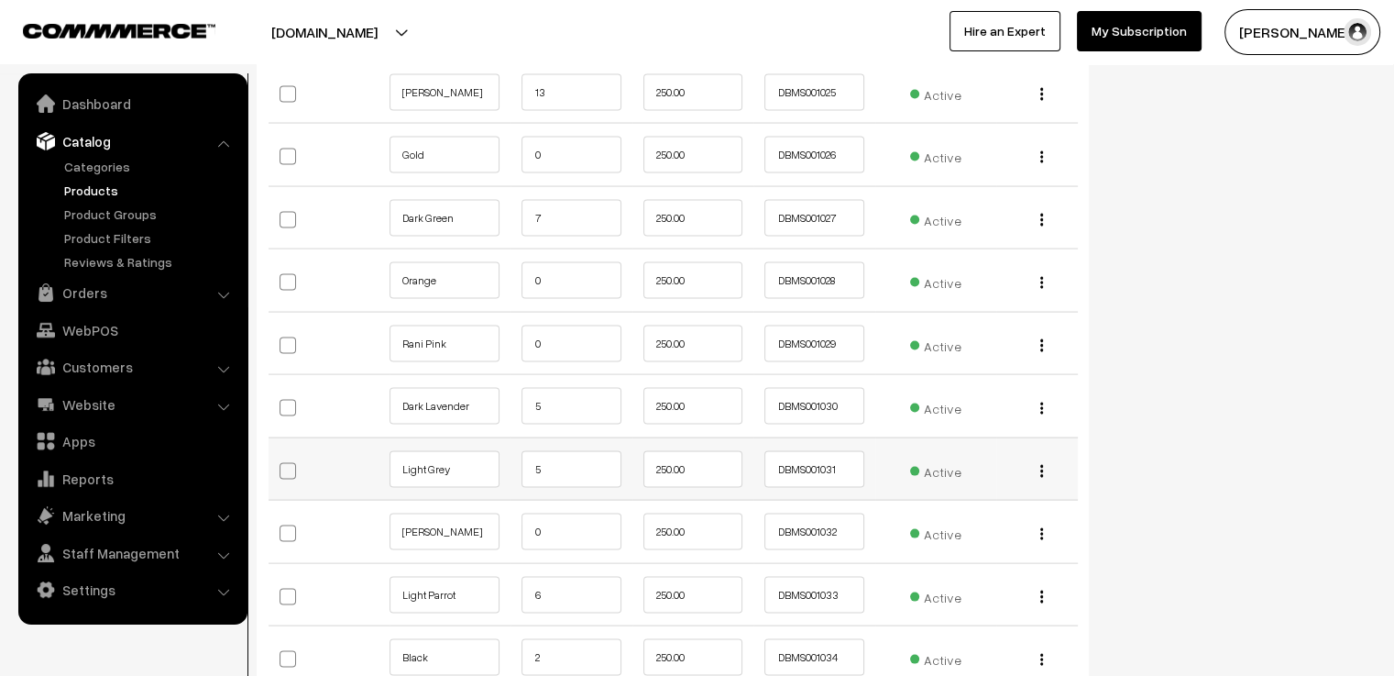
type input "0"
click at [583, 461] on input "5" at bounding box center [571, 469] width 99 height 37
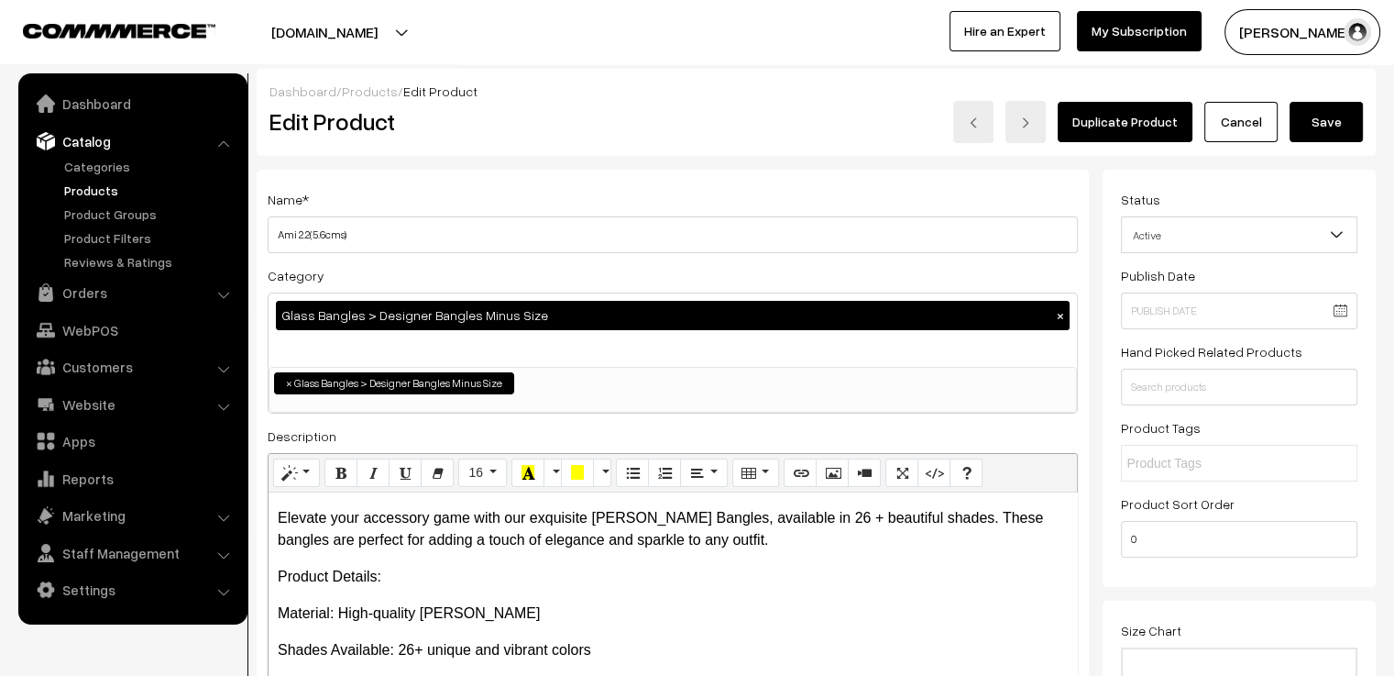
scroll to position [0, 0]
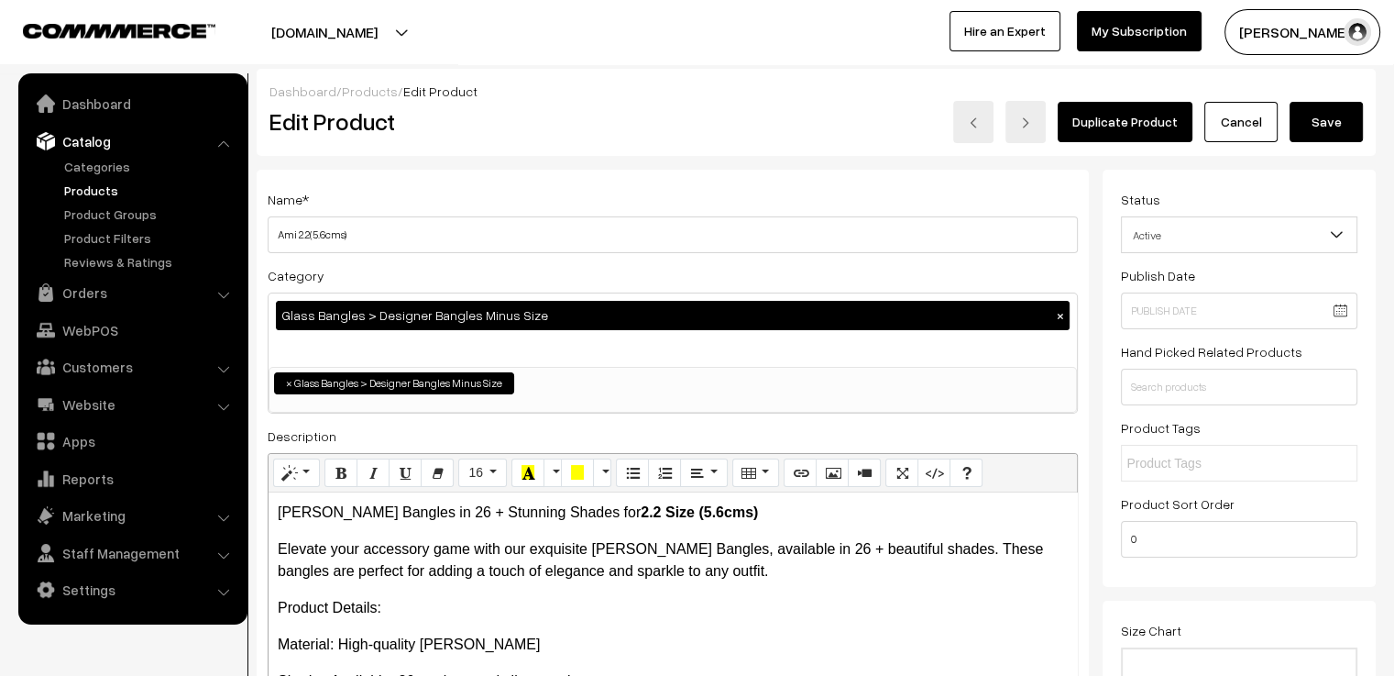
type input "12"
click at [1351, 132] on button "Save" at bounding box center [1326, 122] width 73 height 40
